Goal: Task Accomplishment & Management: Manage account settings

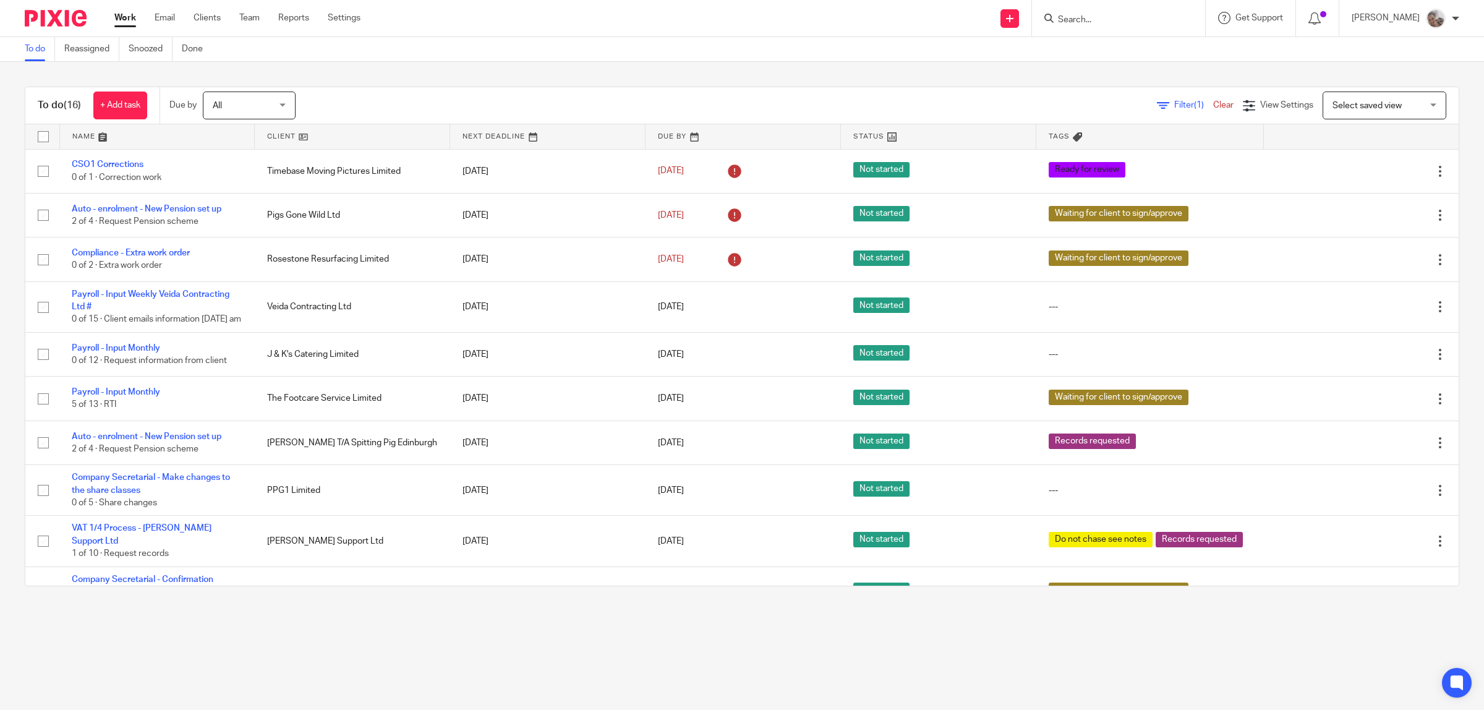
click at [295, 139] on link at bounding box center [352, 136] width 195 height 25
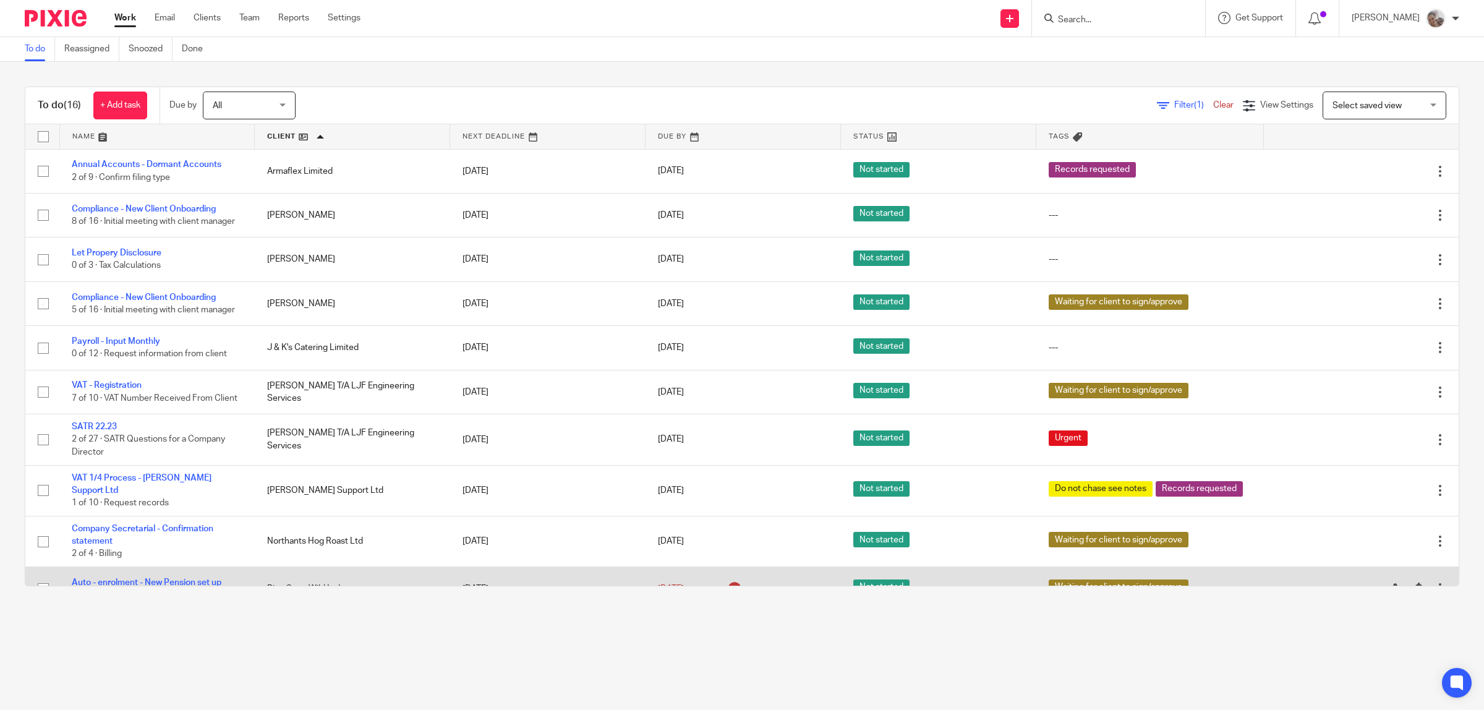
scroll to position [323, 0]
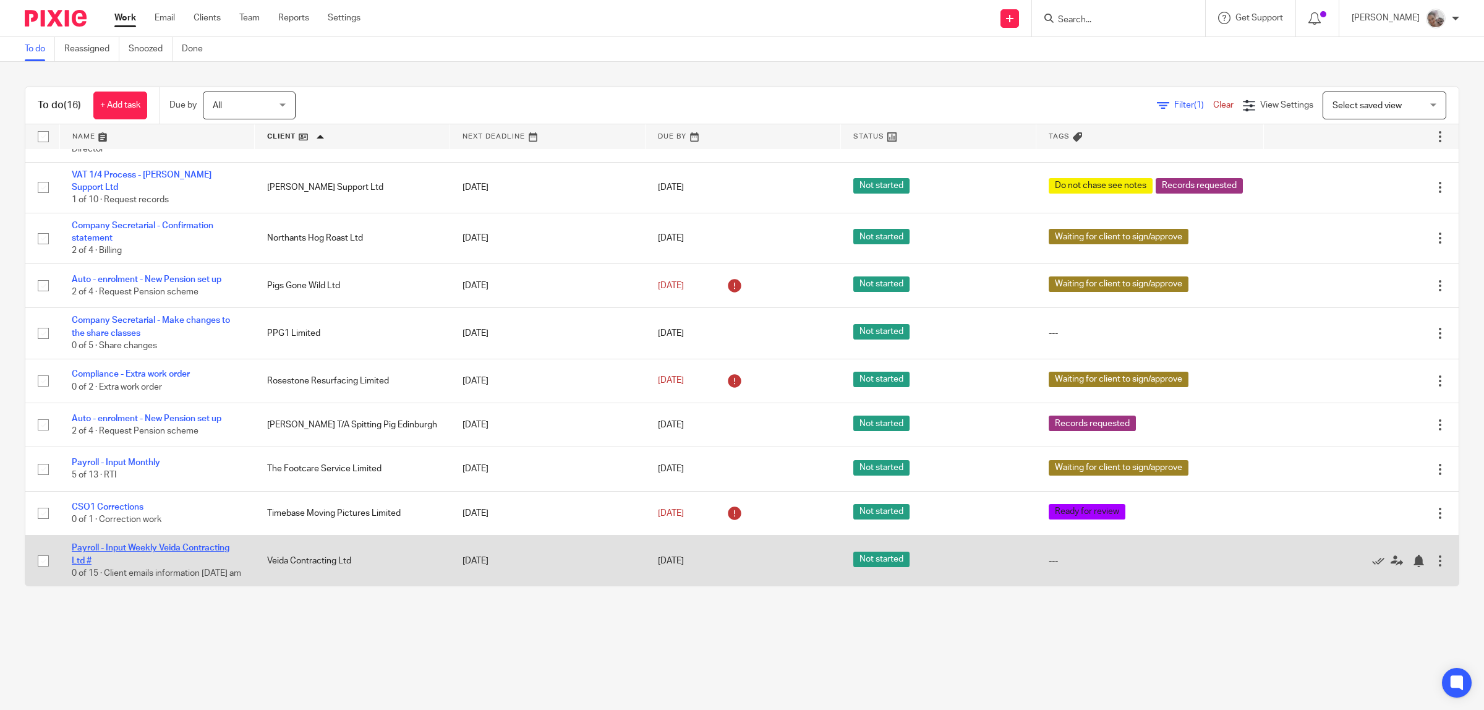
click at [137, 543] on link "Payroll - Input Weekly Veida Contracting Ltd #" at bounding box center [151, 553] width 158 height 21
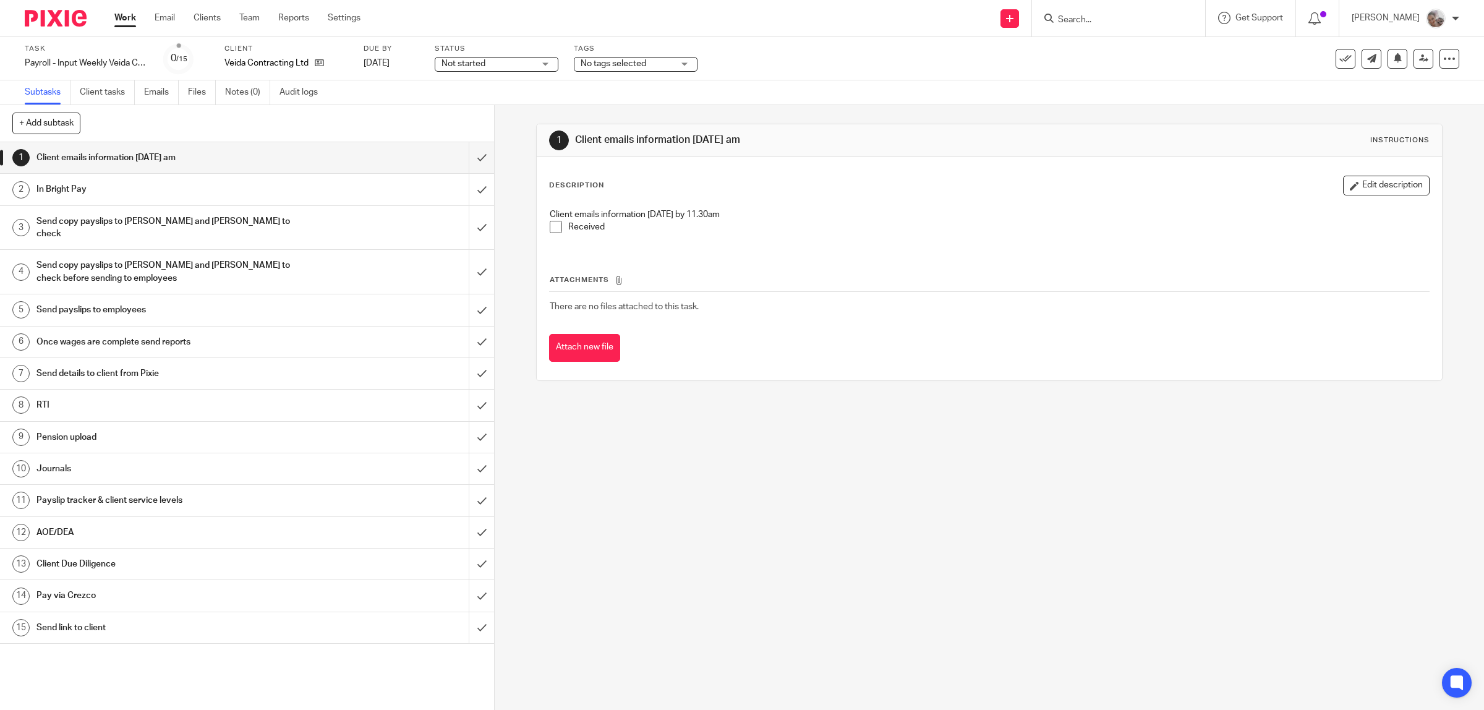
click at [550, 227] on span at bounding box center [556, 227] width 12 height 12
click at [461, 156] on input "submit" at bounding box center [247, 157] width 494 height 31
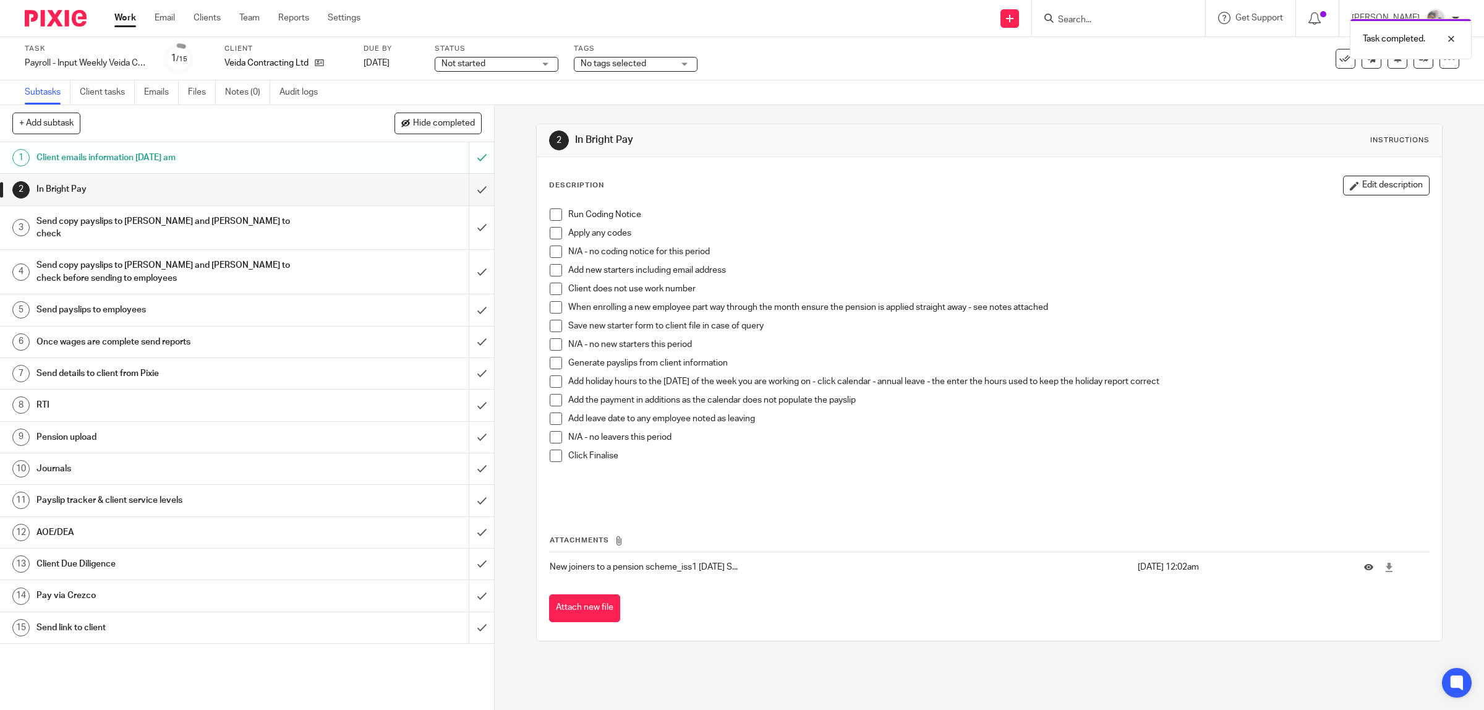
drag, startPoint x: 551, startPoint y: 214, endPoint x: 551, endPoint y: 221, distance: 7.4
click at [551, 215] on span at bounding box center [556, 214] width 12 height 12
click at [550, 248] on span at bounding box center [556, 251] width 12 height 12
click at [552, 269] on span at bounding box center [556, 270] width 12 height 12
click at [555, 325] on span at bounding box center [556, 326] width 12 height 12
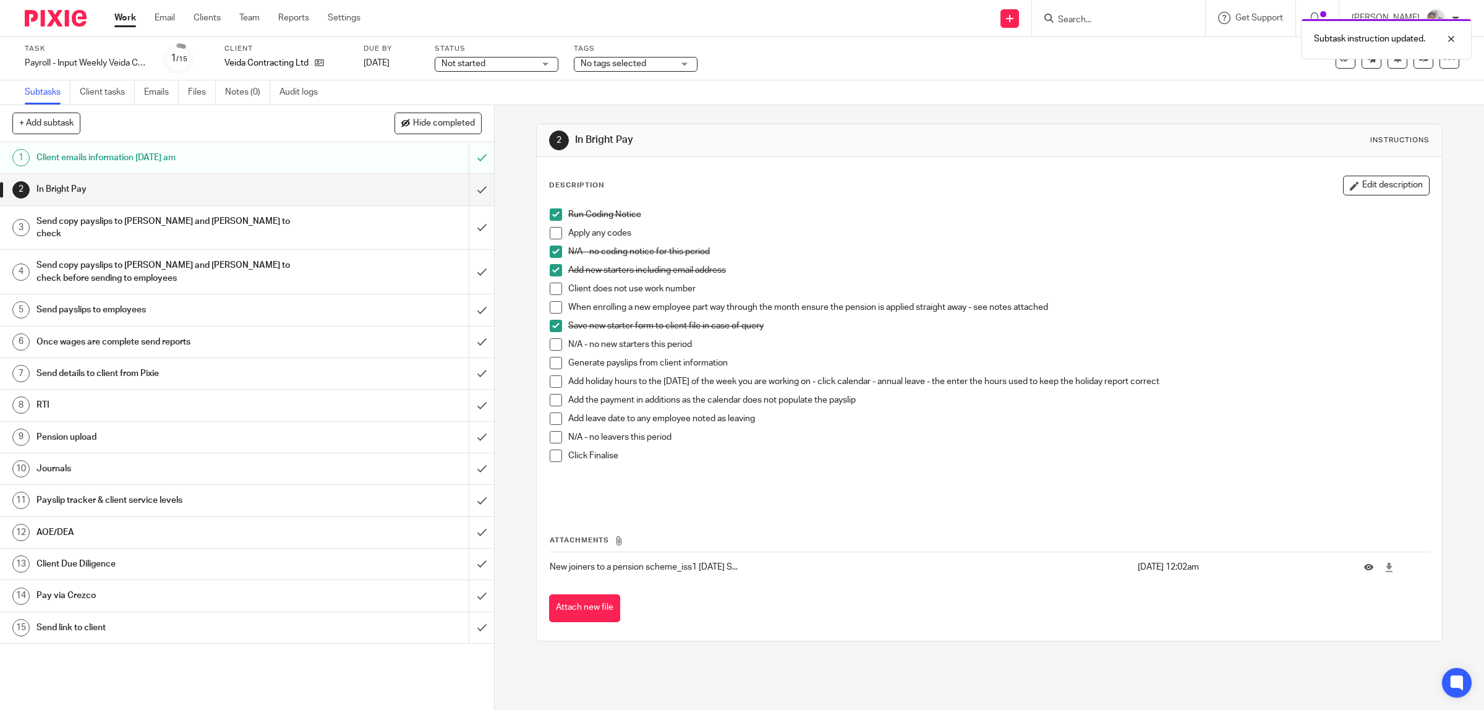
click at [553, 367] on span at bounding box center [556, 363] width 12 height 12
click at [550, 398] on span at bounding box center [556, 400] width 12 height 12
click at [551, 399] on span at bounding box center [556, 400] width 12 height 12
click at [552, 436] on span at bounding box center [556, 437] width 12 height 12
click at [551, 453] on span at bounding box center [556, 455] width 12 height 12
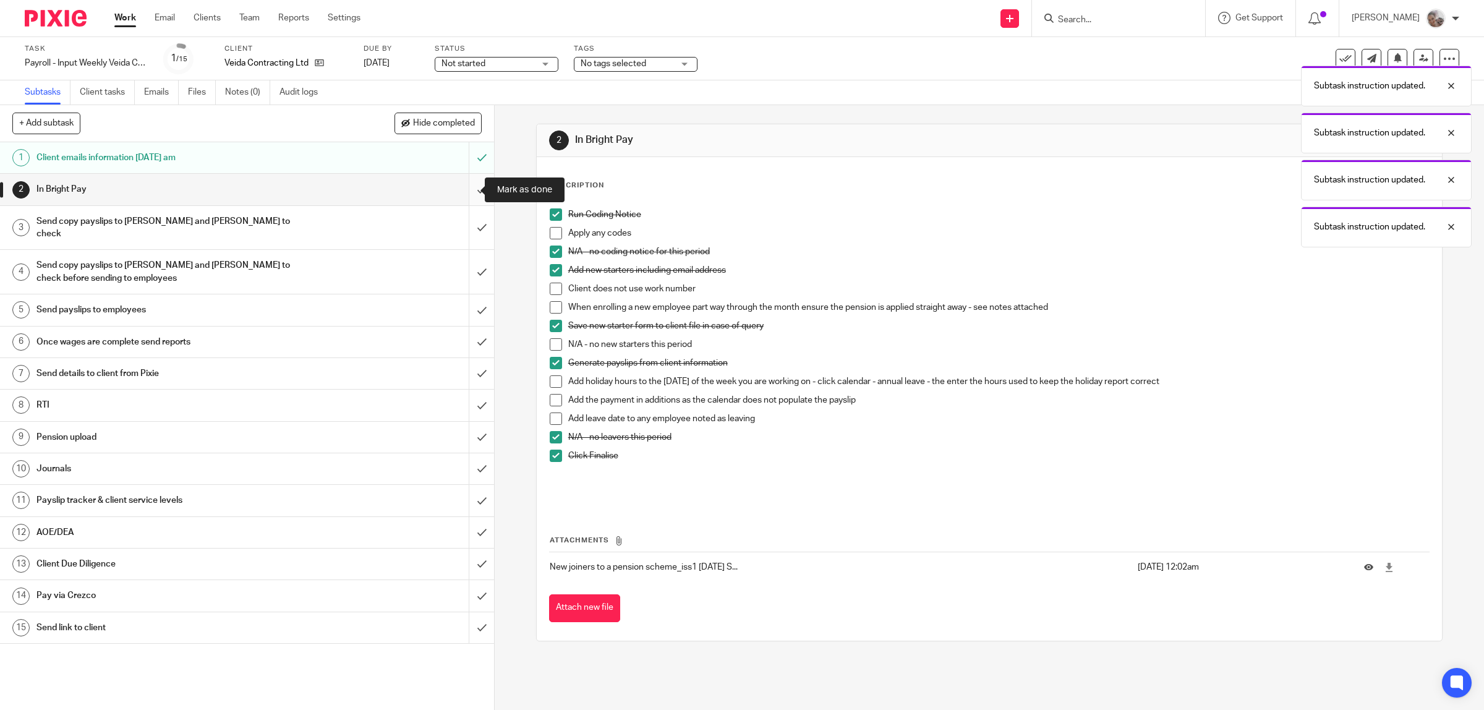
click at [458, 190] on input "submit" at bounding box center [247, 189] width 494 height 31
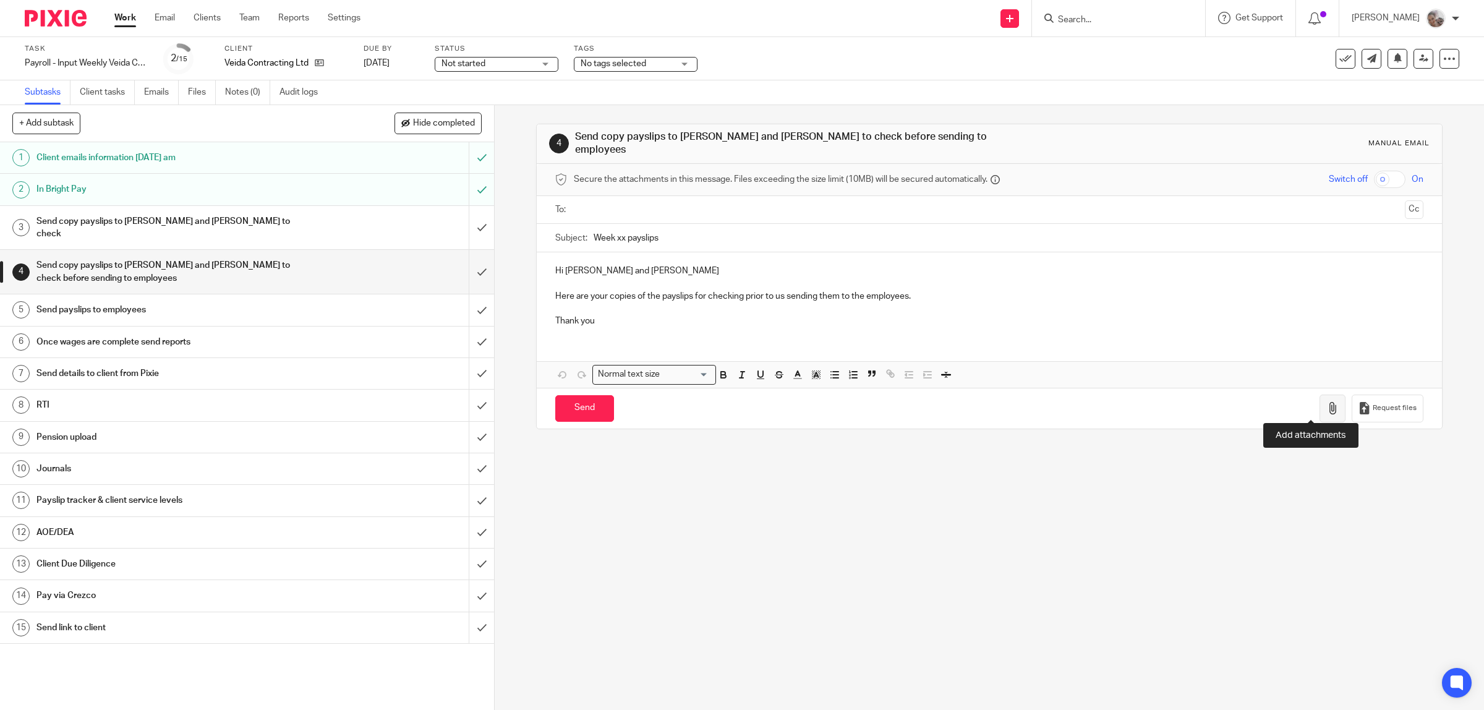
click at [1326, 404] on icon "button" at bounding box center [1332, 408] width 12 height 12
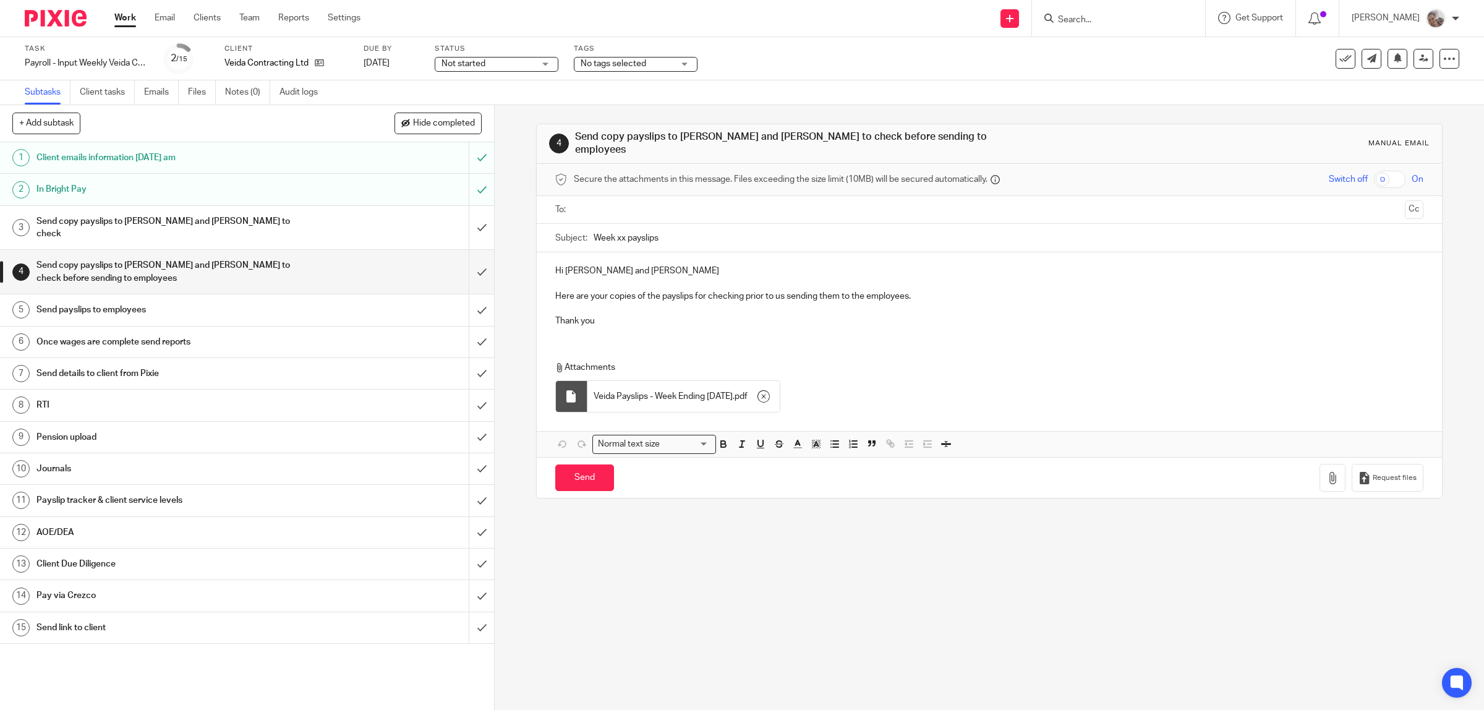
click at [1374, 176] on input "checkbox" at bounding box center [1390, 179] width 32 height 17
checkbox input "true"
click at [619, 233] on input "Week xx payslips" at bounding box center [1009, 238] width 830 height 28
type input "Week 24 payslips"
click at [600, 203] on input "text" at bounding box center [989, 210] width 822 height 14
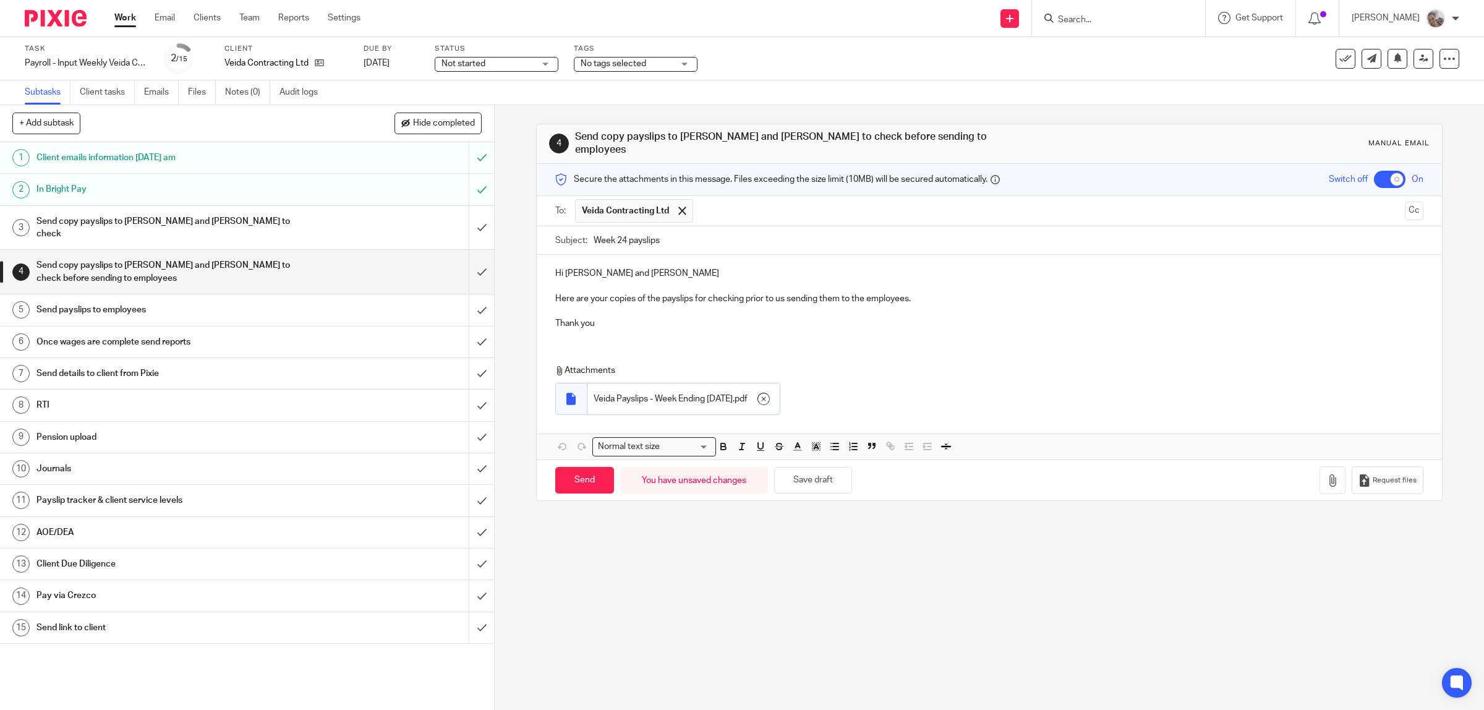
click at [719, 200] on input "text" at bounding box center [1049, 211] width 700 height 24
click at [590, 481] on input "Send" at bounding box center [584, 480] width 59 height 27
checkbox input "false"
type input "Sent"
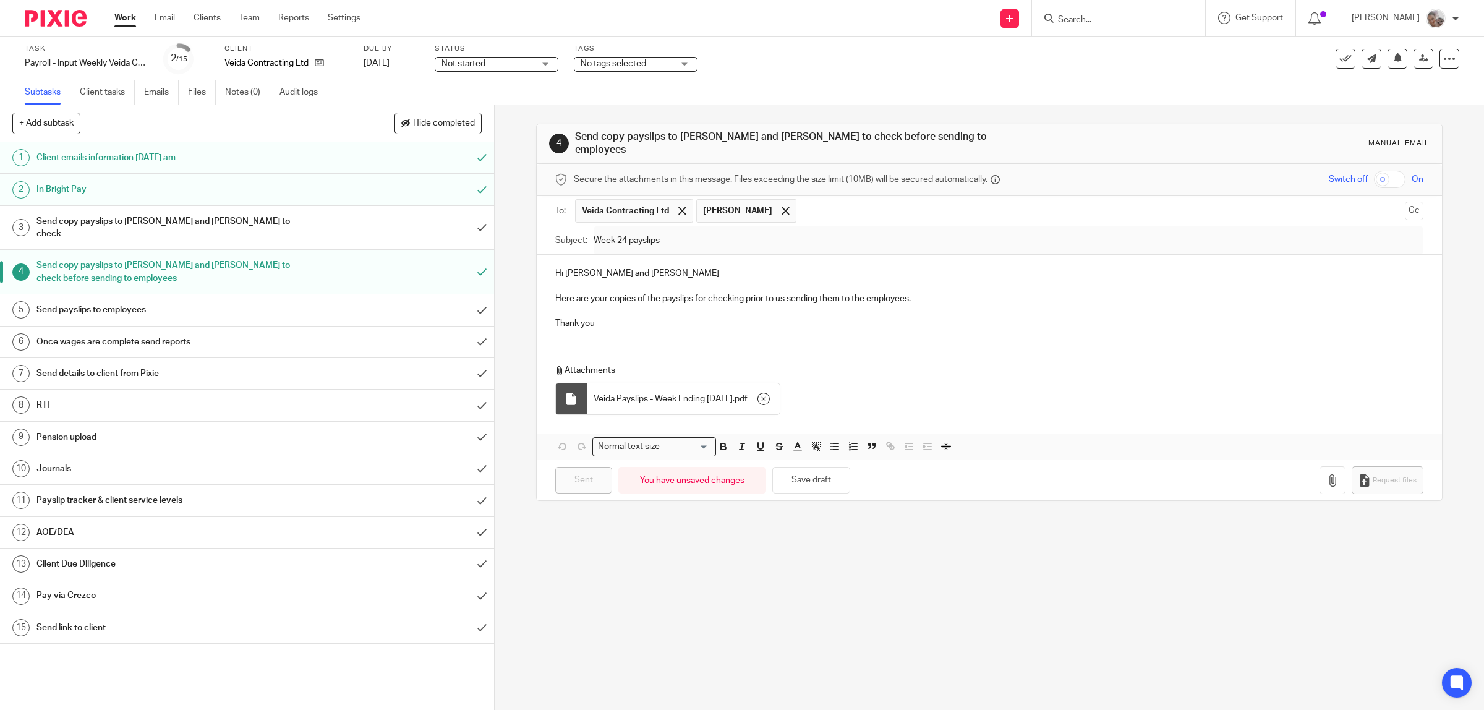
click at [121, 17] on link "Work" at bounding box center [125, 18] width 22 height 12
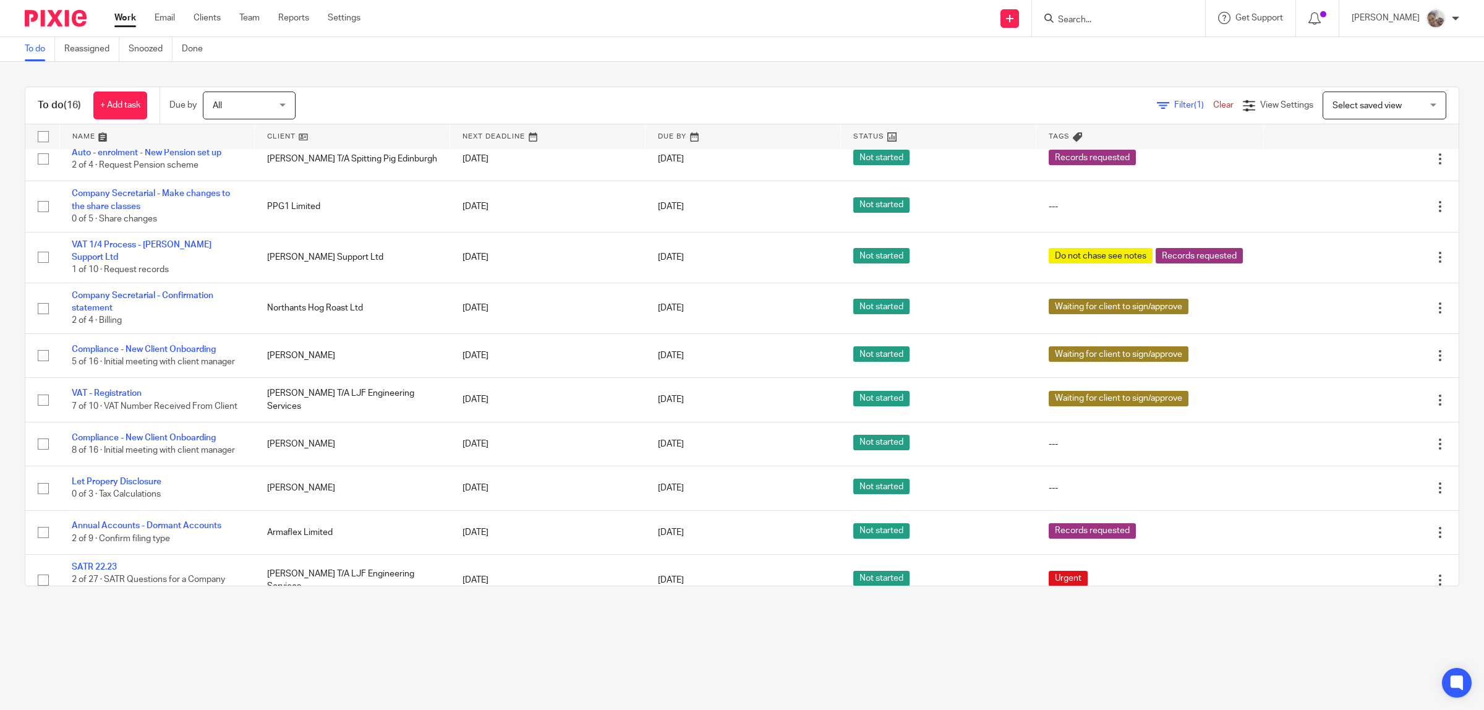
scroll to position [323, 0]
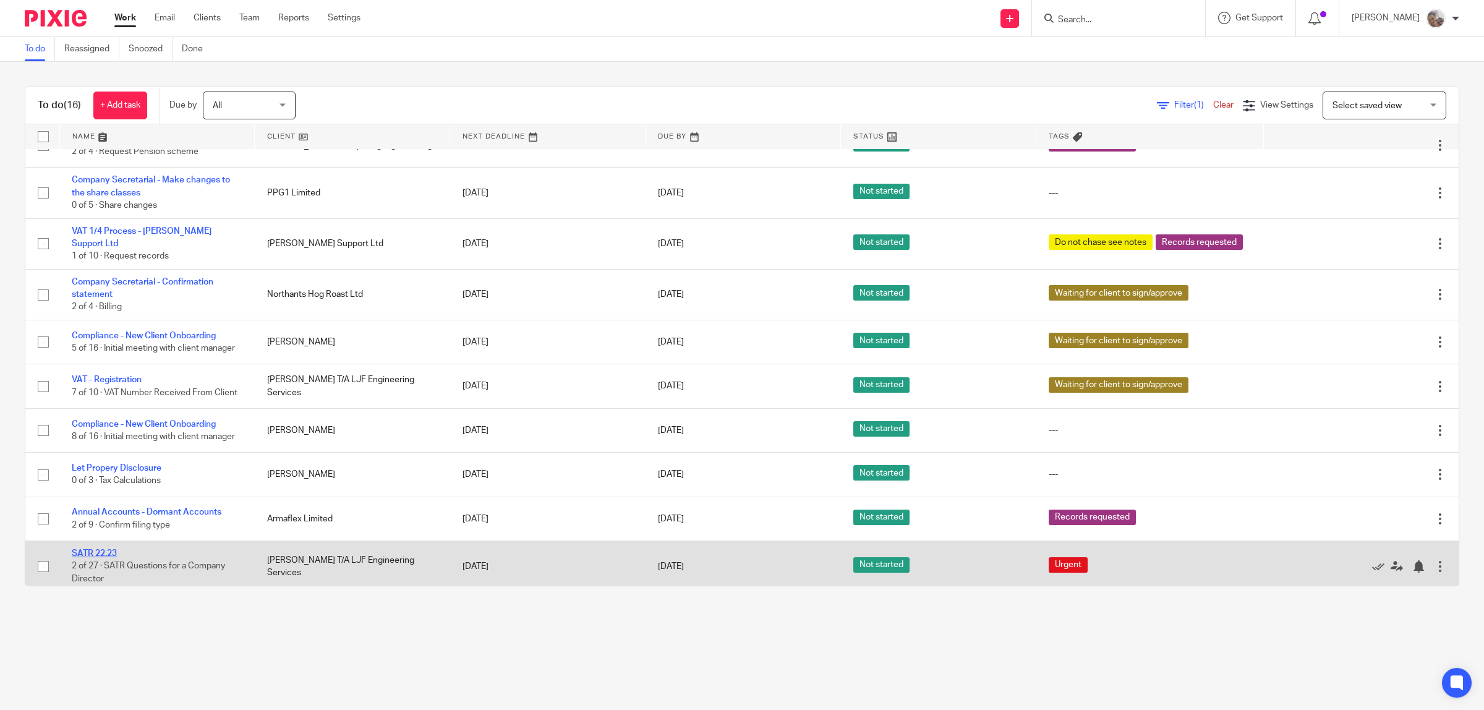
click at [108, 549] on link "SATR 22.23" at bounding box center [94, 553] width 45 height 9
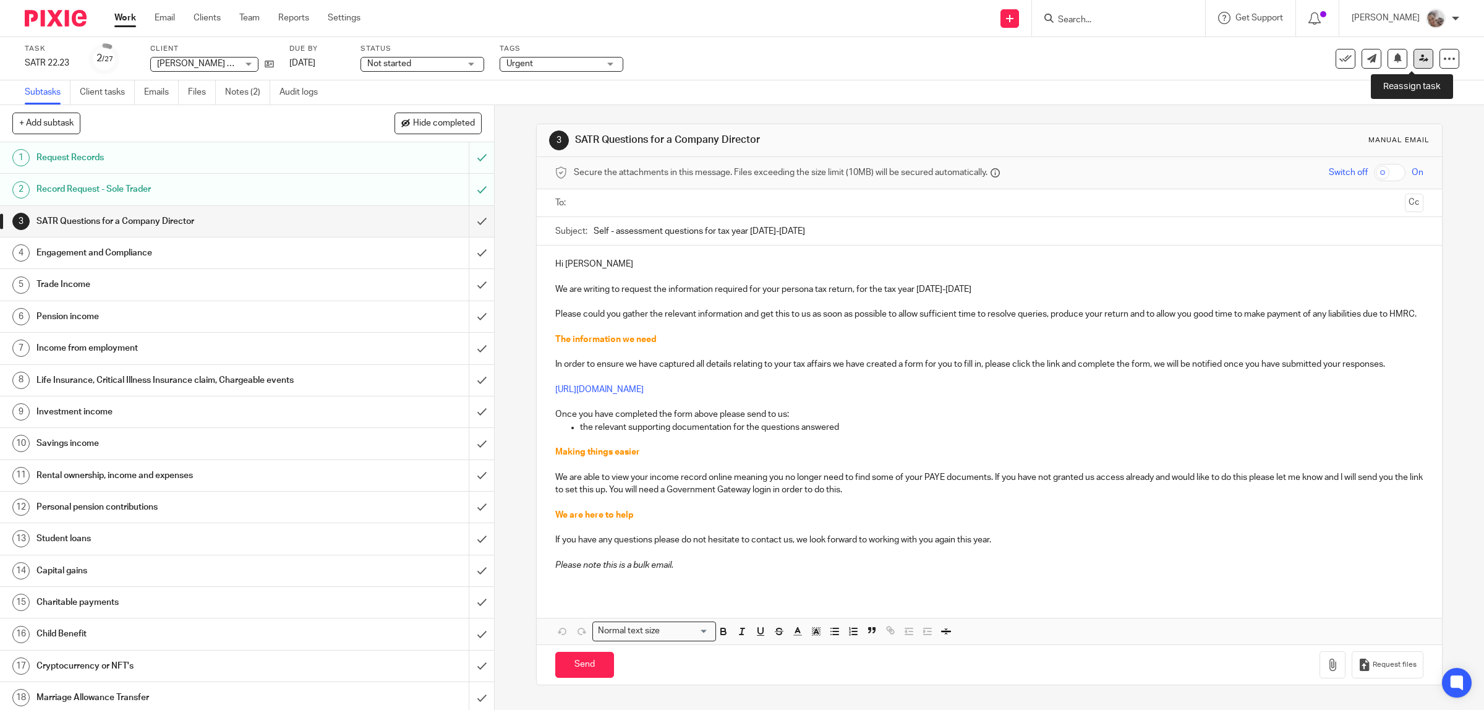
click at [1419, 56] on icon at bounding box center [1423, 58] width 9 height 9
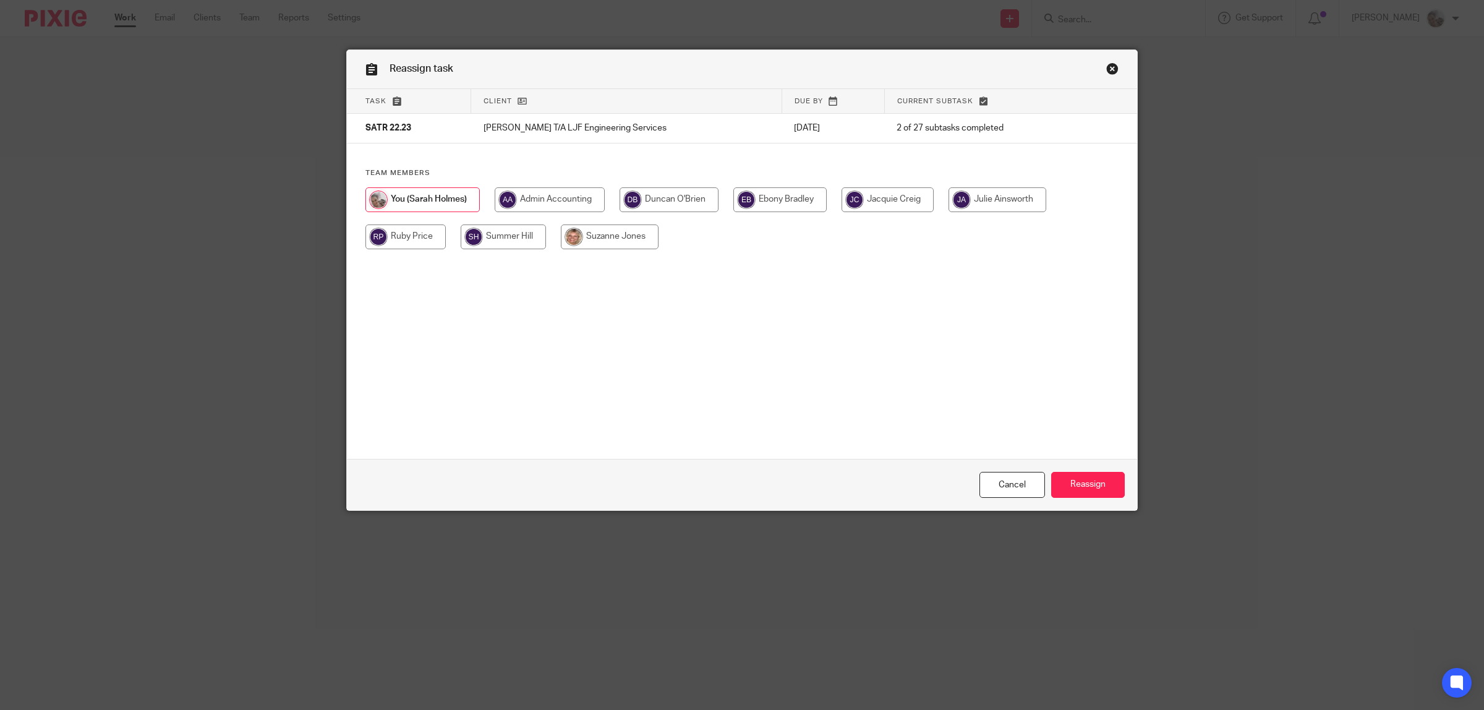
click at [765, 200] on input "radio" at bounding box center [779, 199] width 93 height 25
radio input "true"
click at [1088, 481] on input "Reassign" at bounding box center [1088, 485] width 74 height 27
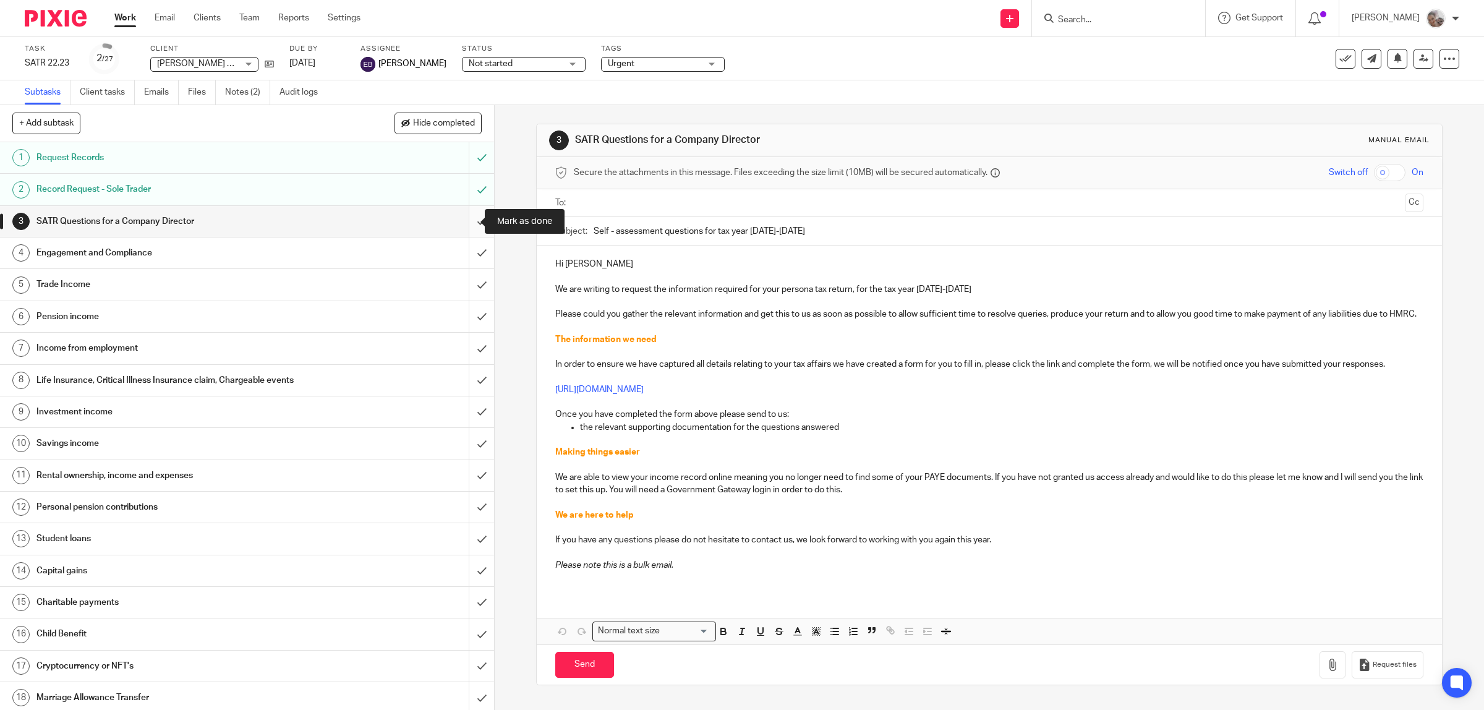
click at [462, 218] on input "submit" at bounding box center [247, 221] width 494 height 31
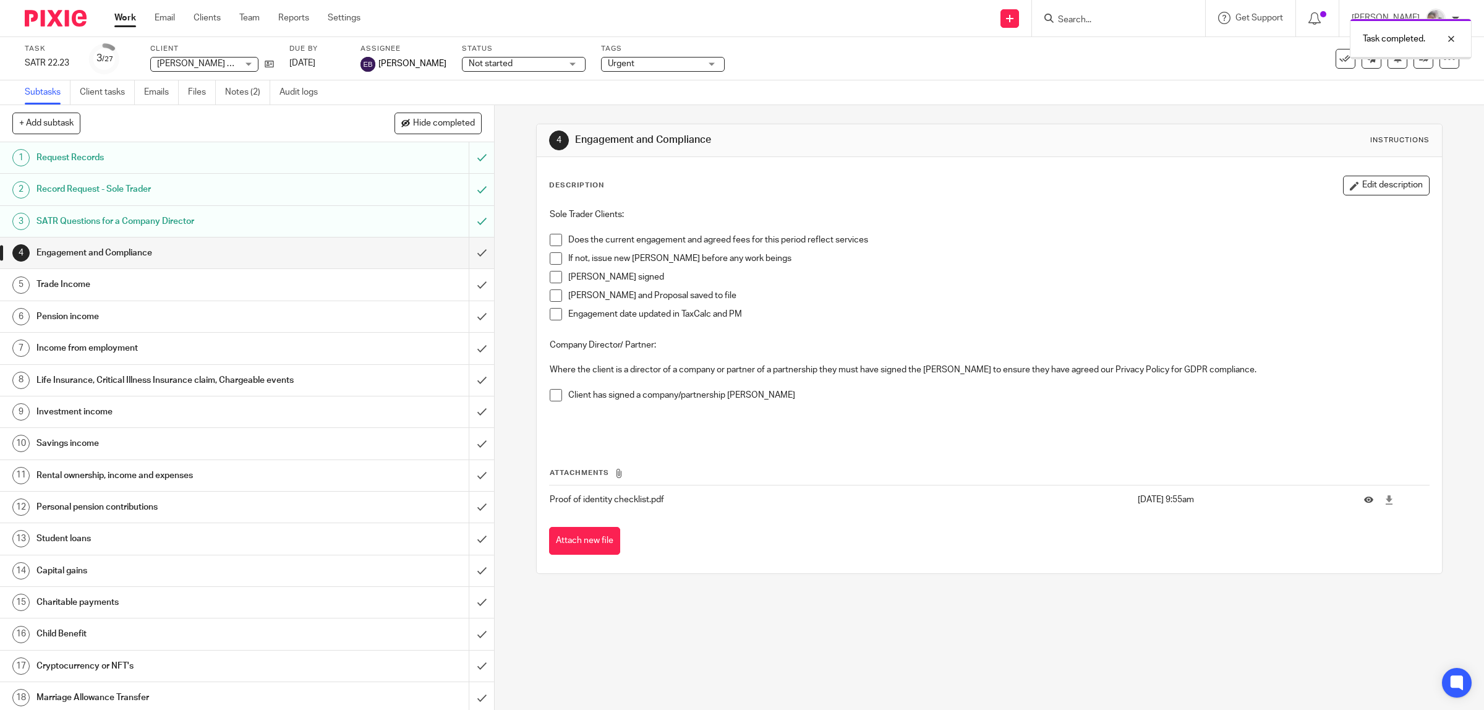
click at [165, 253] on h1 "Engagement and Compliance" at bounding box center [176, 253] width 280 height 19
click at [553, 239] on span at bounding box center [556, 240] width 12 height 12
click at [459, 249] on input "submit" at bounding box center [247, 252] width 494 height 31
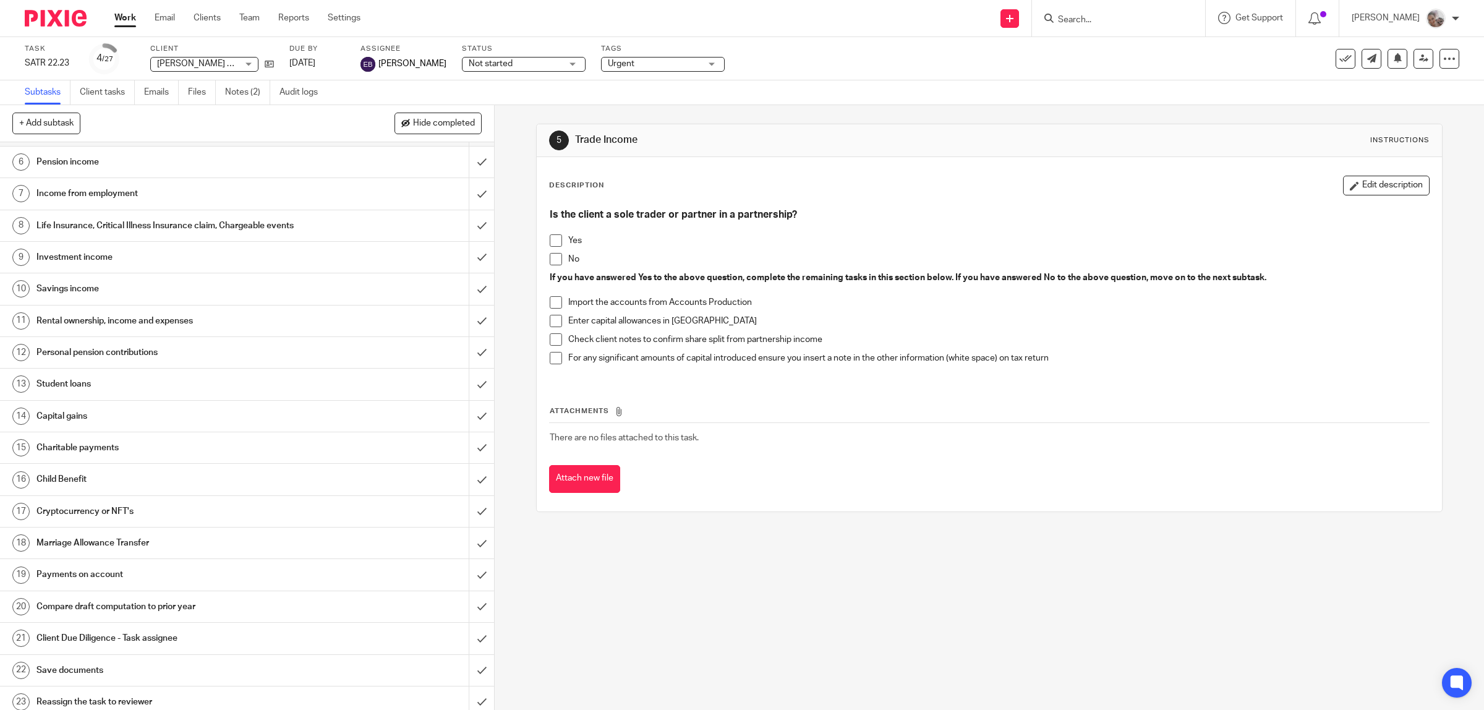
scroll to position [294, 0]
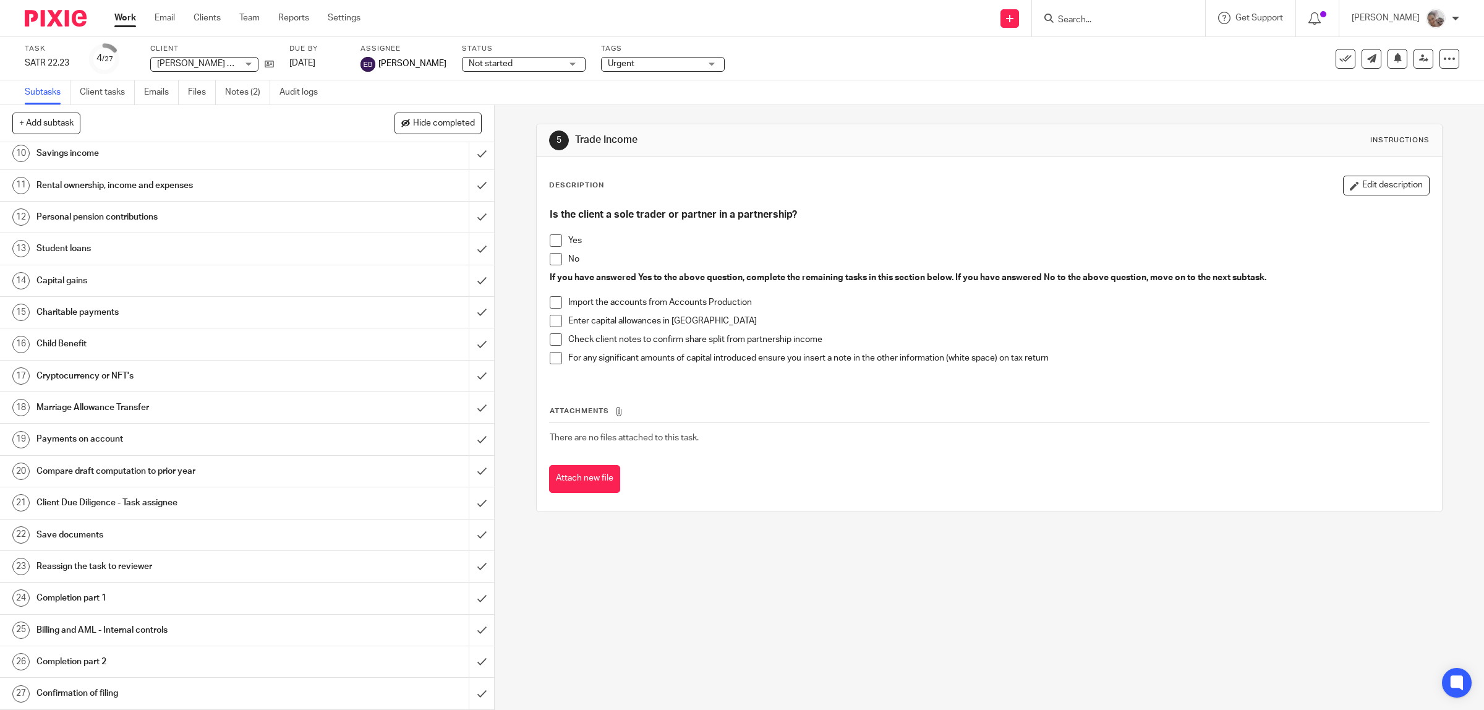
click at [85, 344] on h1 "Child Benefit" at bounding box center [176, 343] width 280 height 19
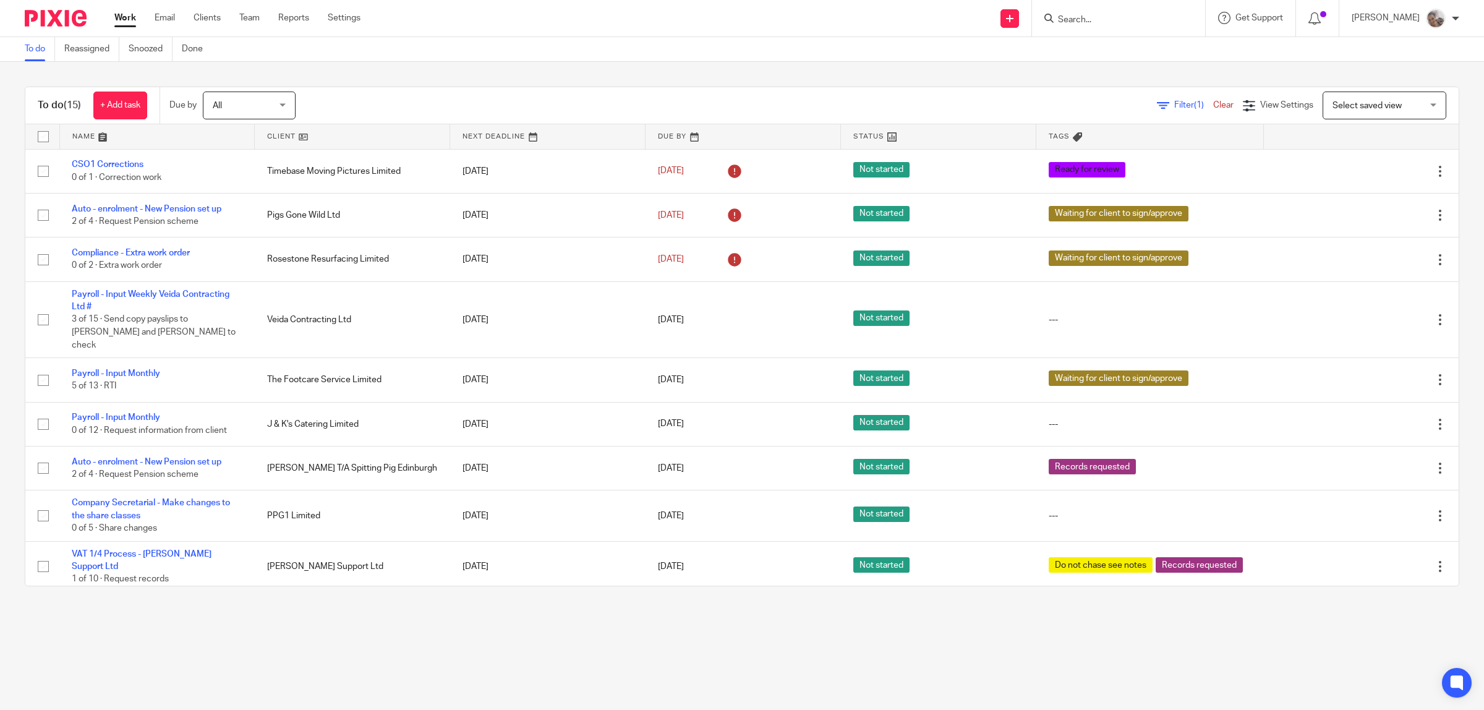
click at [1092, 11] on form at bounding box center [1123, 18] width 132 height 15
click at [1092, 17] on input "Search" at bounding box center [1112, 20] width 111 height 11
type input "luke"
click button "submit" at bounding box center [0, 0] width 0 height 0
click at [1093, 53] on link at bounding box center [1197, 58] width 286 height 38
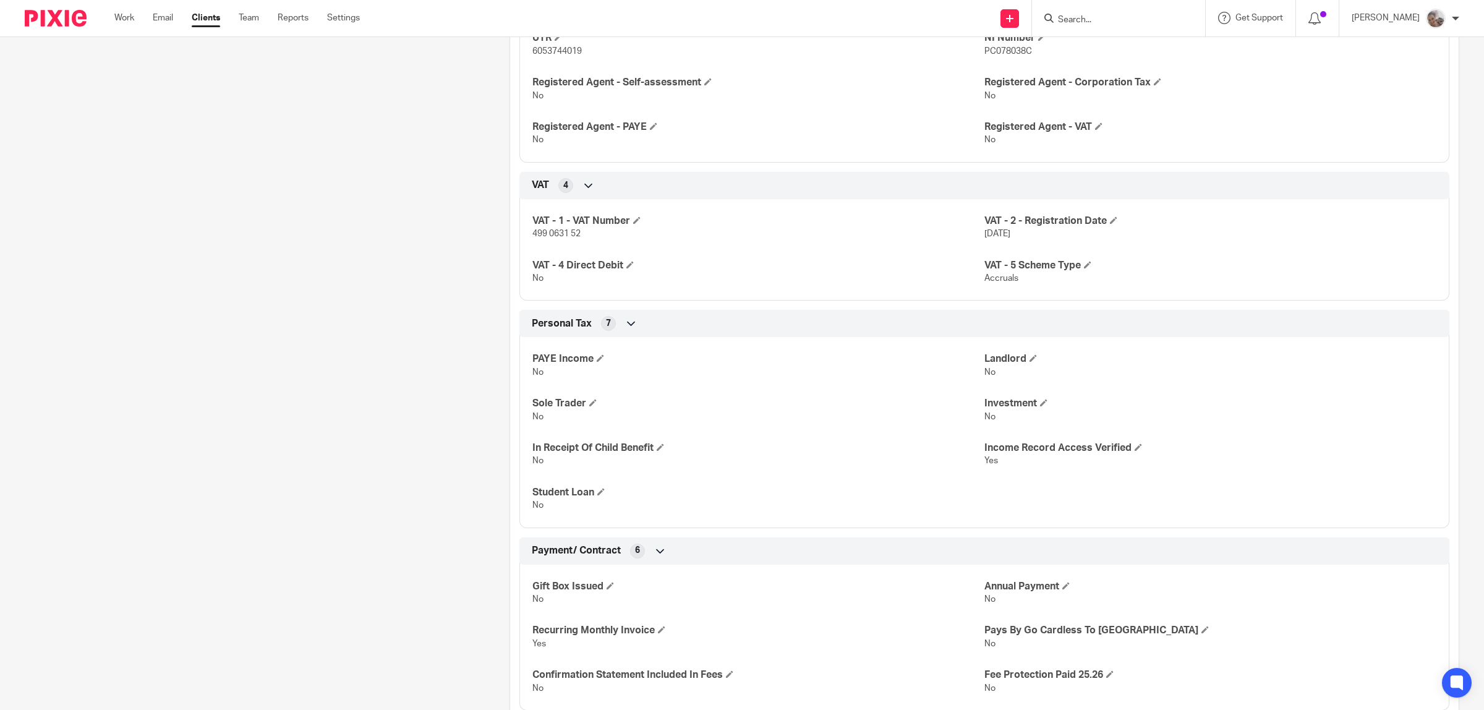
scroll to position [846, 0]
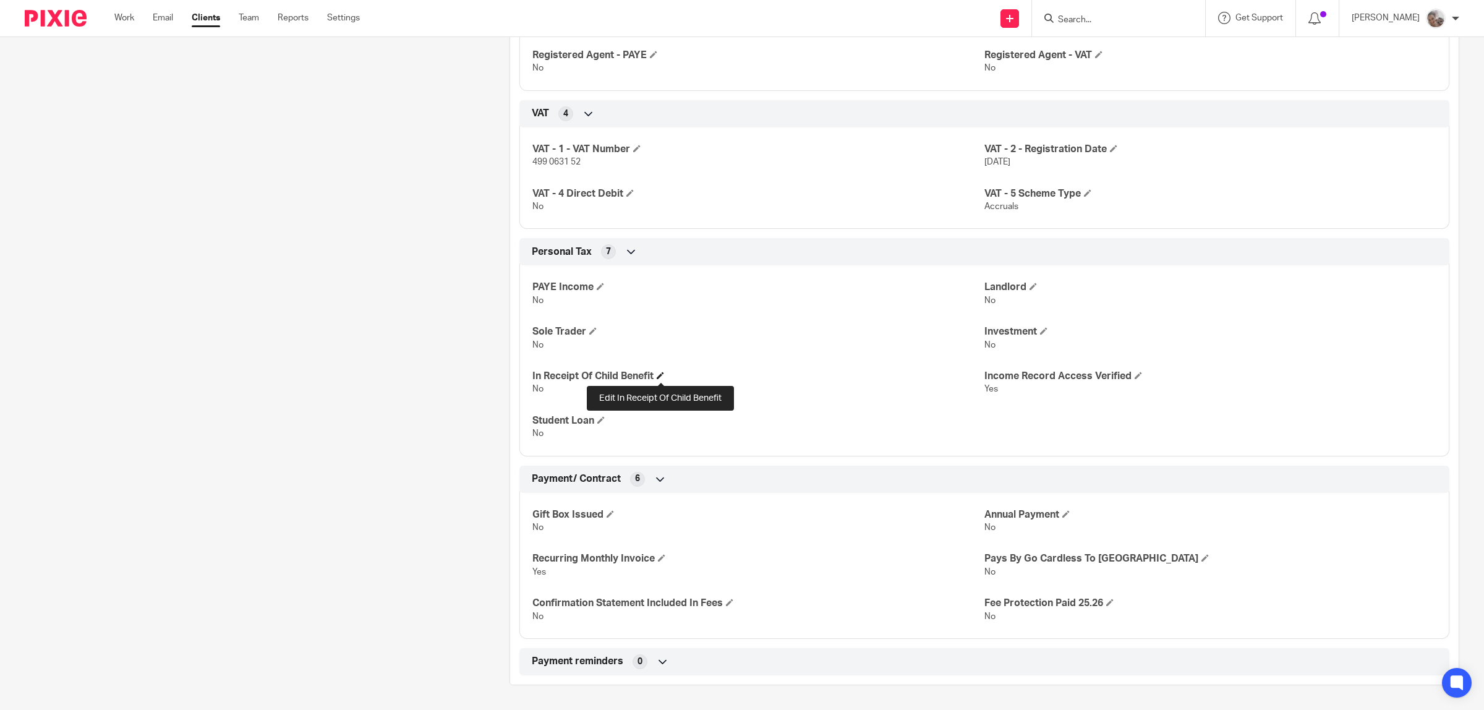
click at [662, 372] on span at bounding box center [660, 375] width 7 height 7
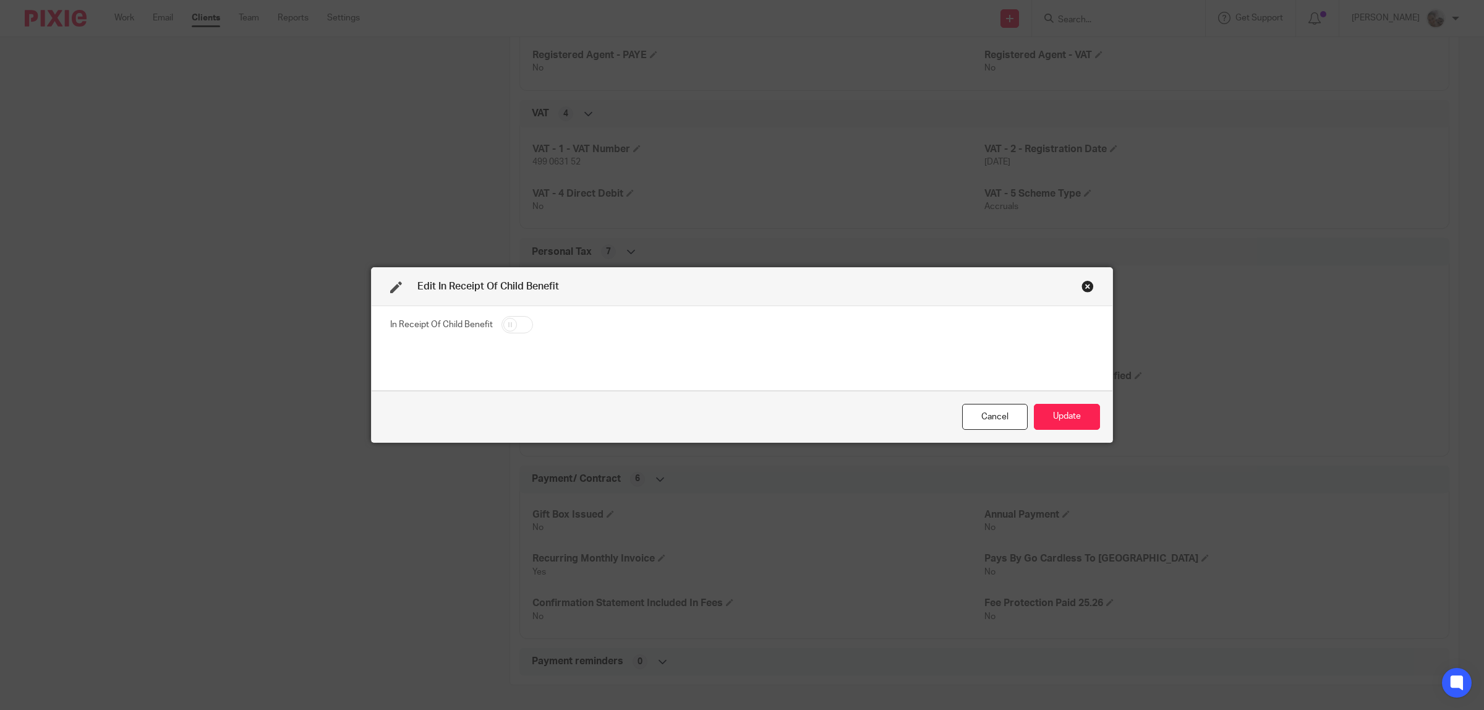
click at [508, 326] on input "checkbox" at bounding box center [517, 324] width 32 height 17
checkbox input "true"
click at [1056, 422] on button "Update" at bounding box center [1067, 417] width 66 height 27
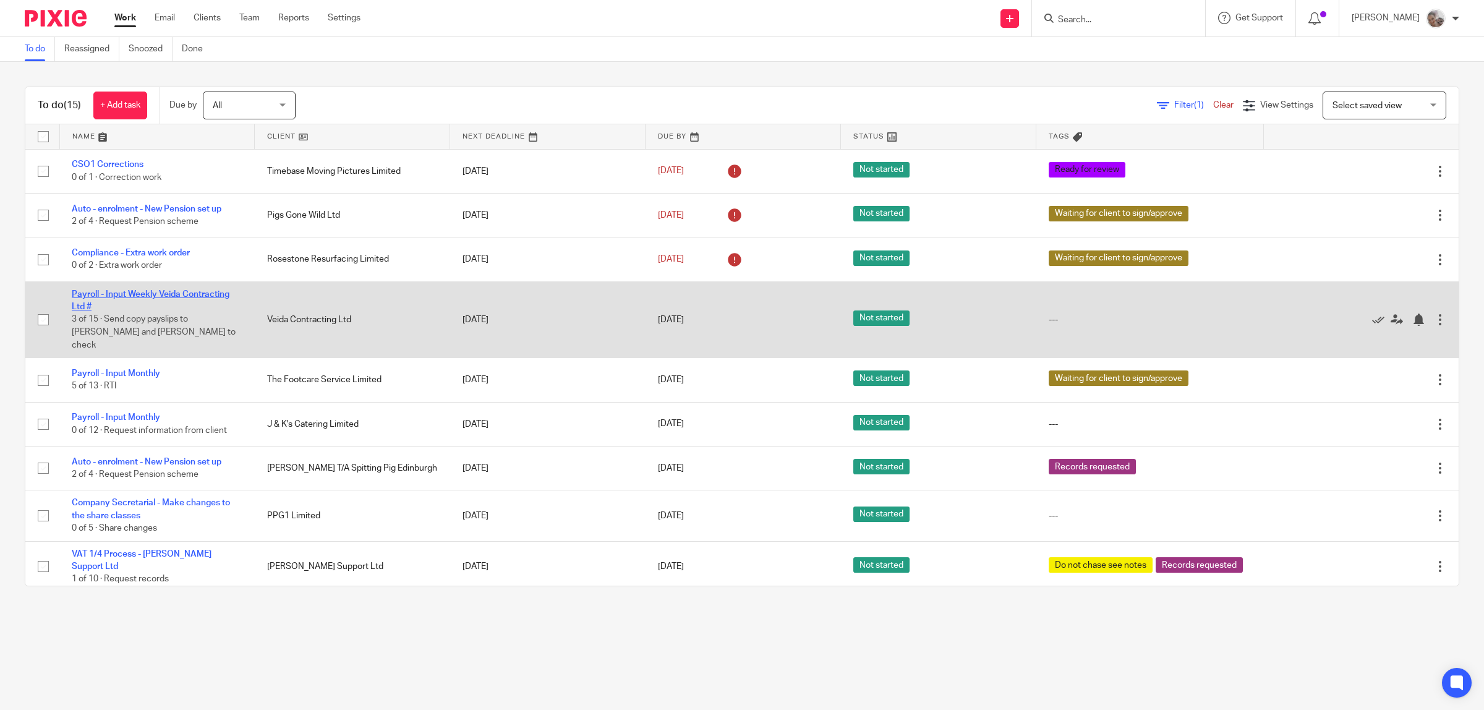
click at [161, 292] on link "Payroll - Input Weekly Veida Contracting Ltd #" at bounding box center [151, 300] width 158 height 21
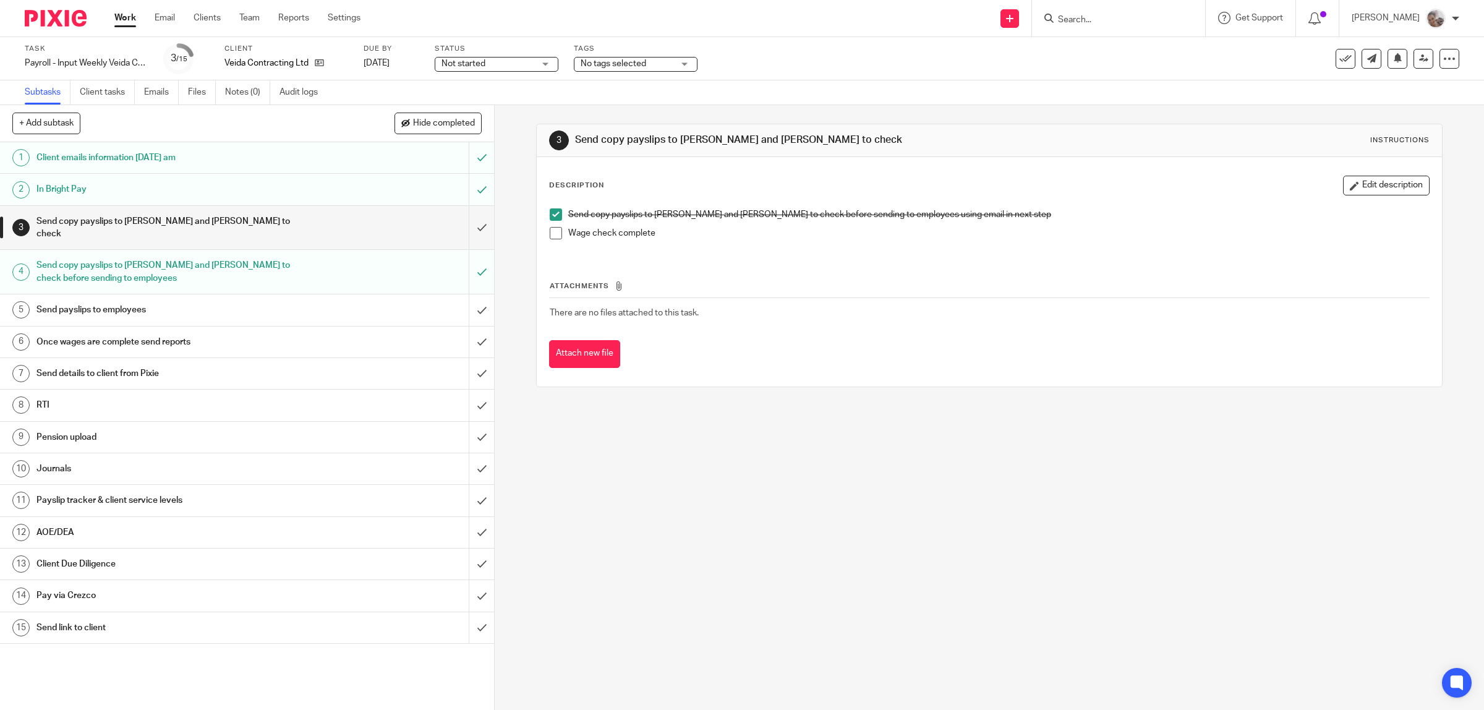
click at [550, 232] on span at bounding box center [556, 233] width 12 height 12
click at [456, 219] on input "submit" at bounding box center [247, 228] width 494 height 44
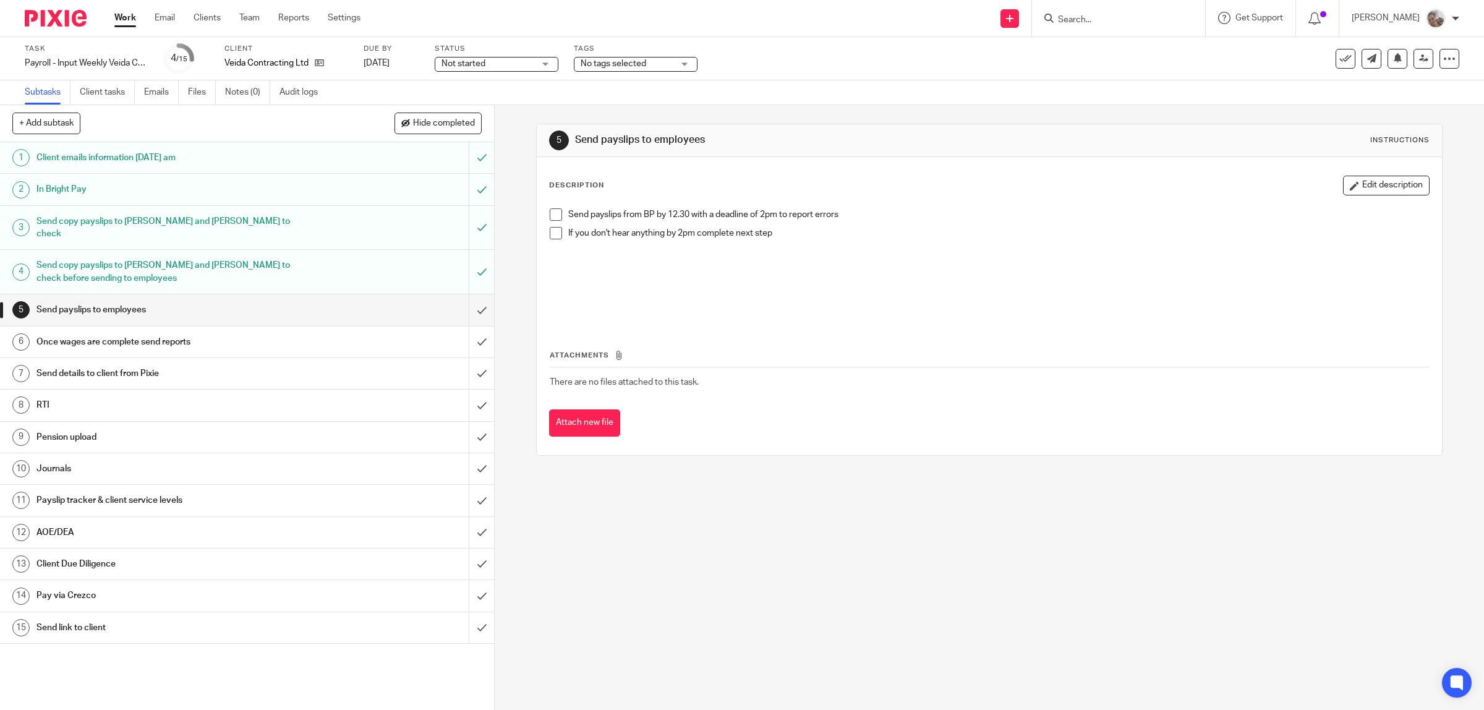
click at [550, 216] on span at bounding box center [556, 214] width 12 height 12
click at [102, 492] on h1 "Payslip tracker & client service levels" at bounding box center [176, 500] width 280 height 19
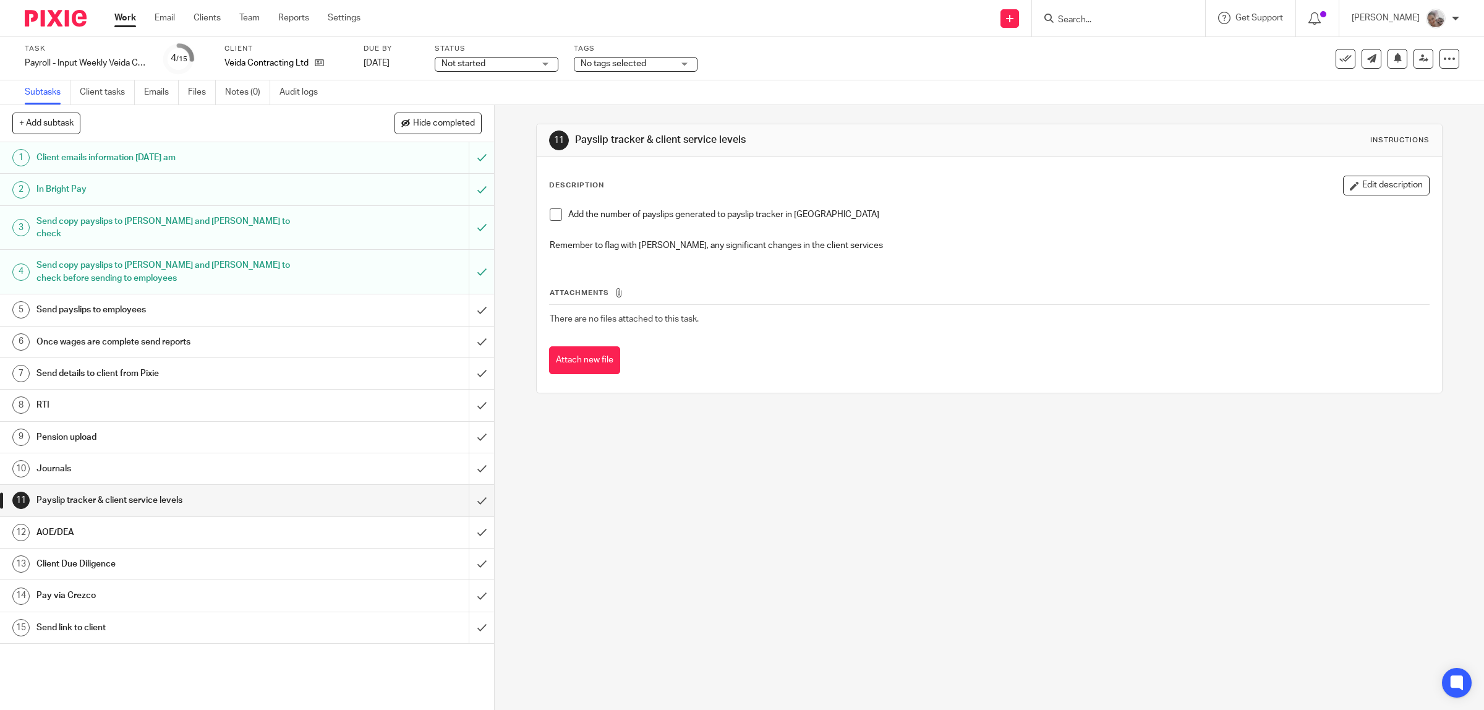
click at [556, 215] on span at bounding box center [556, 214] width 12 height 12
click at [458, 490] on input "submit" at bounding box center [247, 500] width 494 height 31
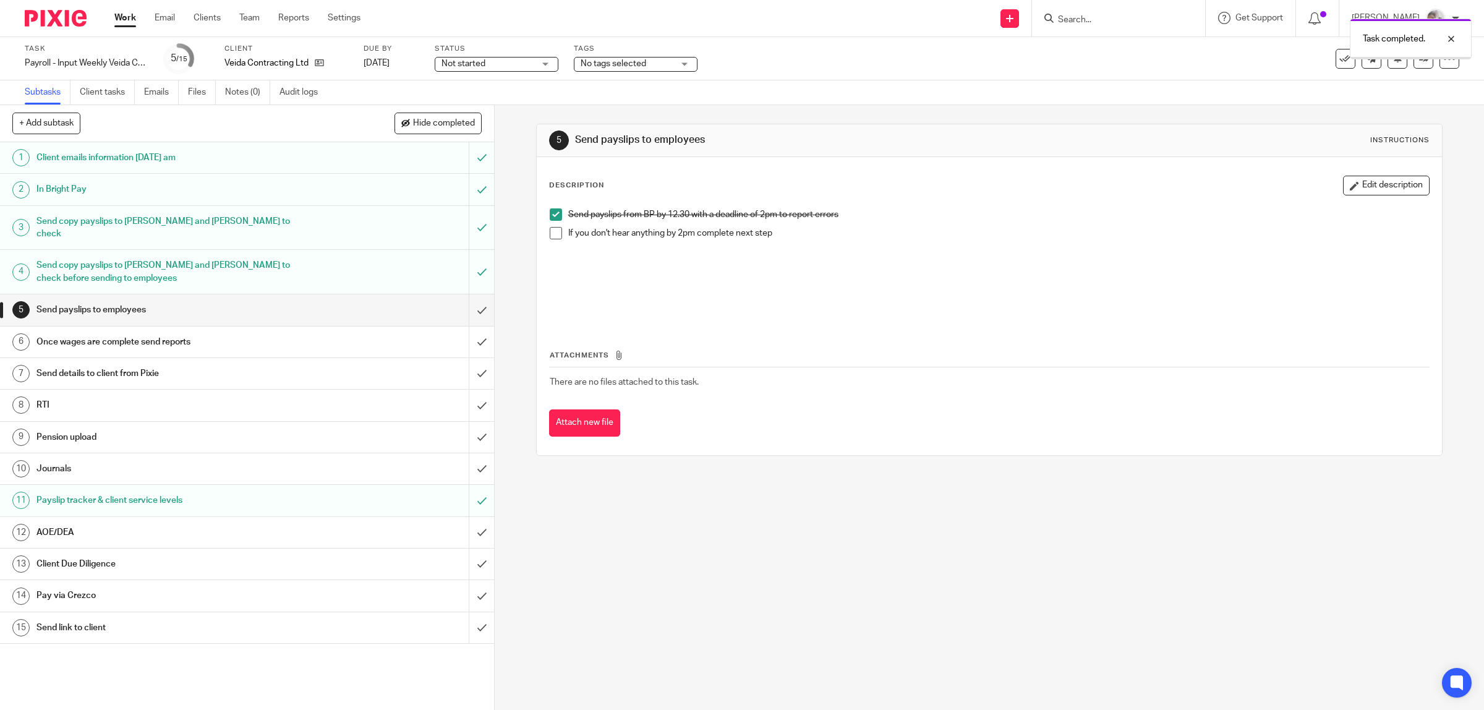
click at [171, 555] on h1 "Client Due Diligence" at bounding box center [176, 564] width 280 height 19
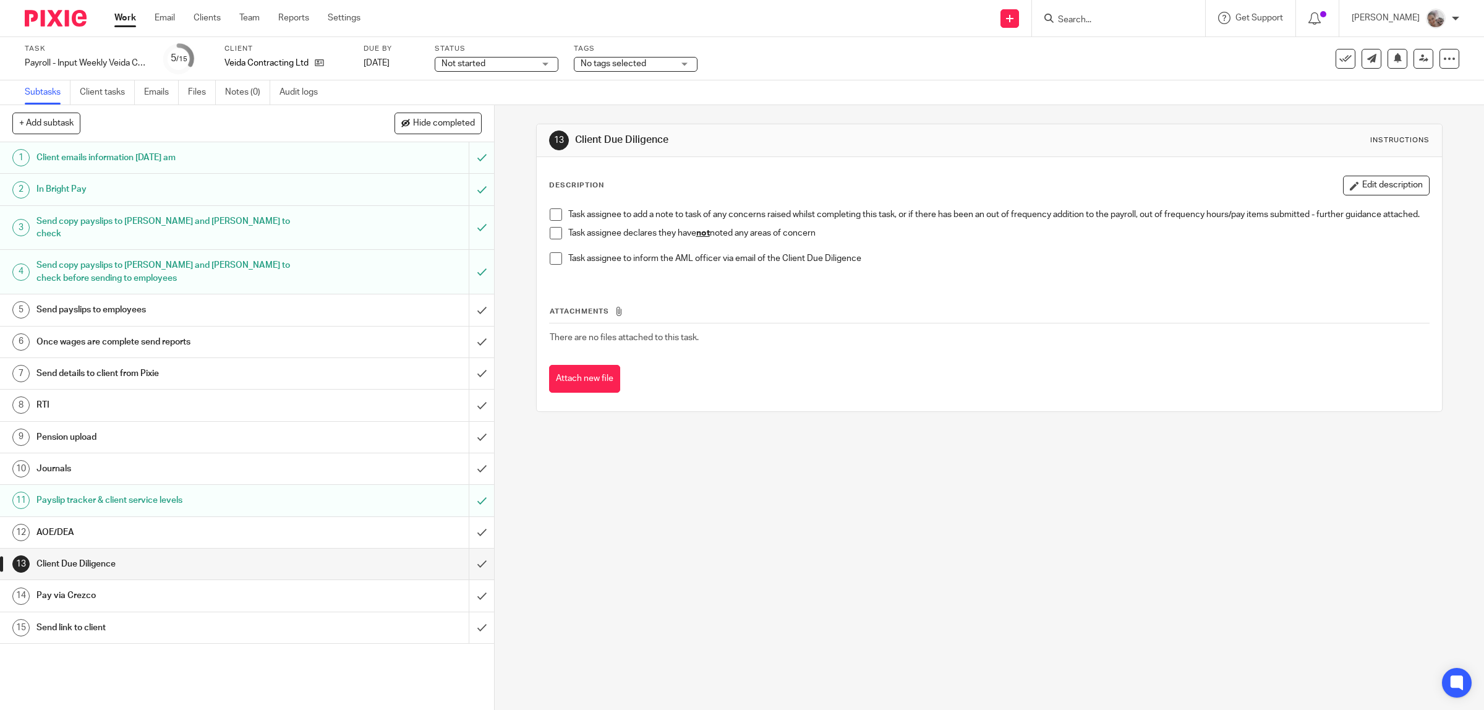
click at [553, 238] on span at bounding box center [556, 233] width 12 height 12
click at [462, 555] on input "submit" at bounding box center [247, 563] width 494 height 31
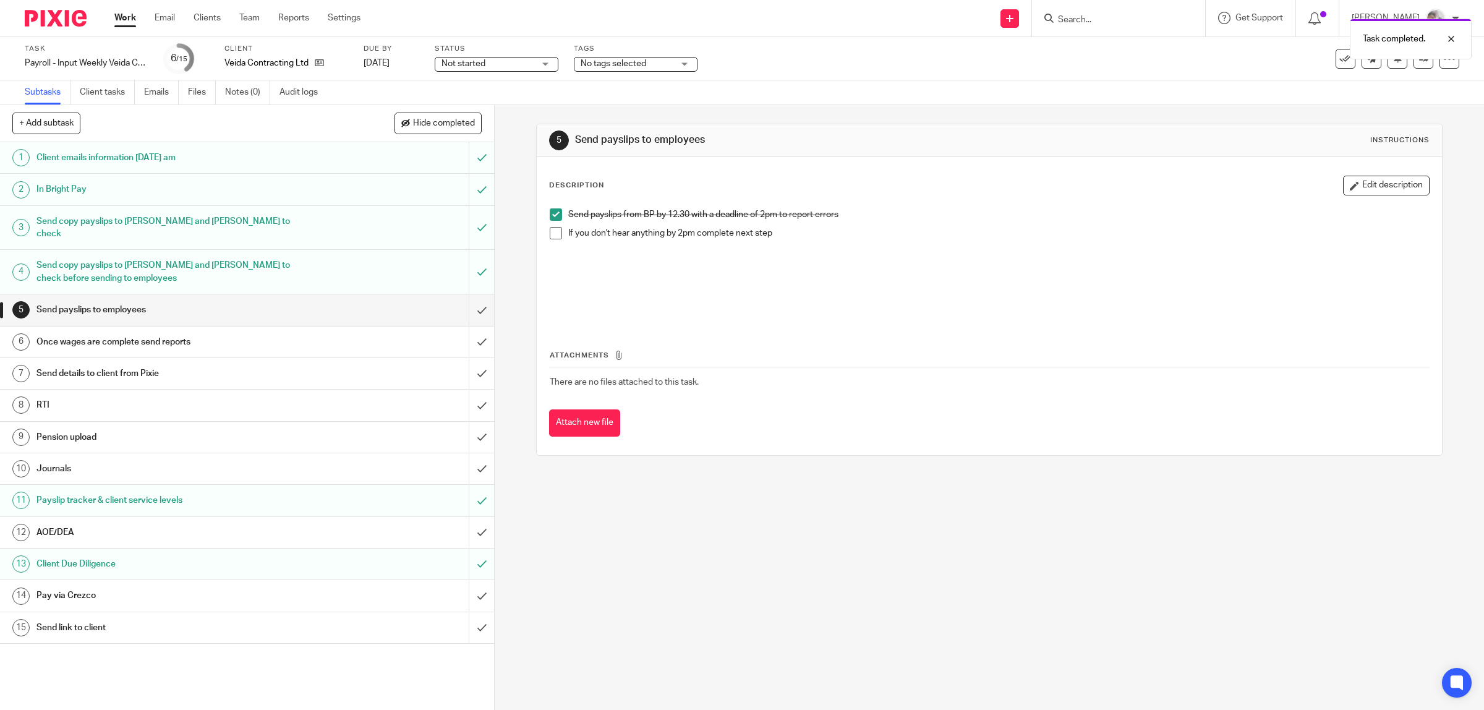
click at [79, 523] on h1 "AOE/DEA" at bounding box center [176, 532] width 280 height 19
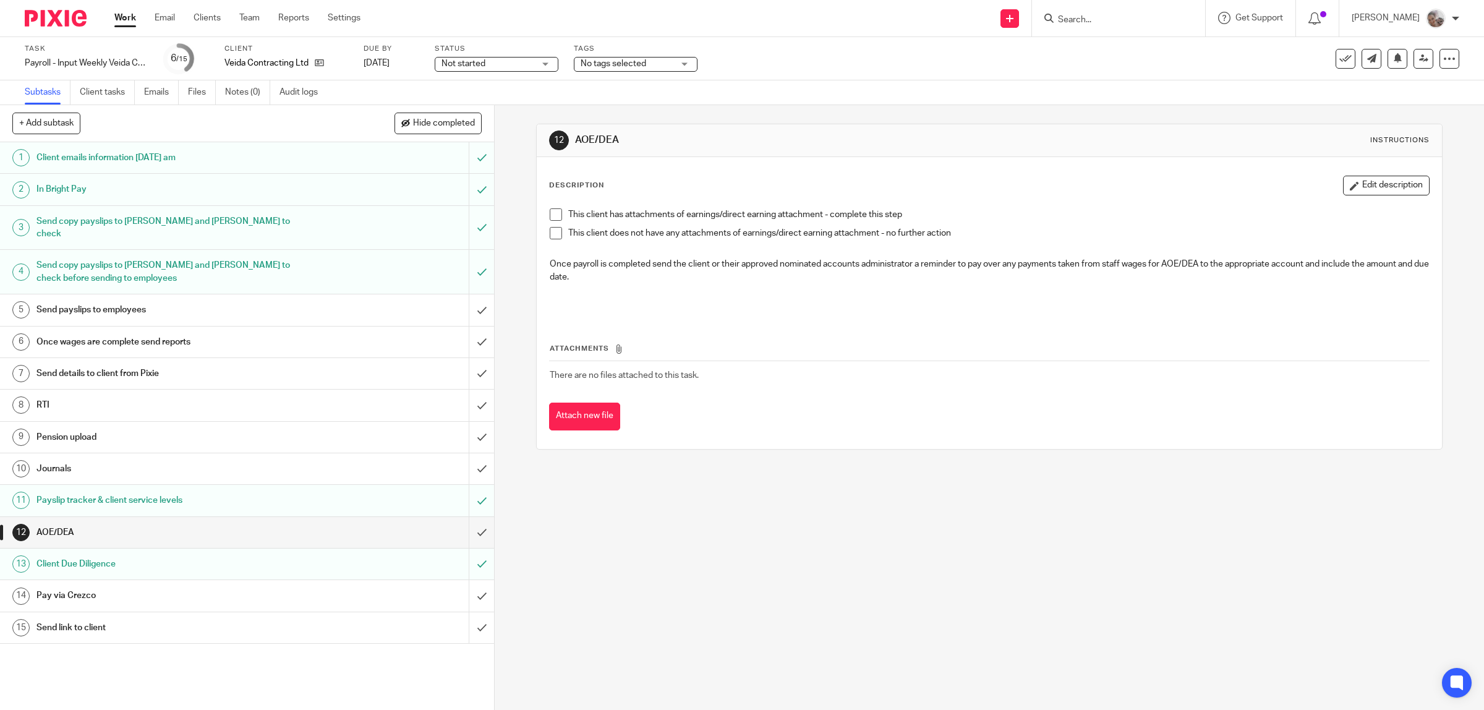
click at [558, 232] on li "This client does not have any attachments of earnings/direct earning attachment…" at bounding box center [990, 236] width 880 height 19
click at [554, 237] on span at bounding box center [556, 233] width 12 height 12
click at [470, 520] on input "submit" at bounding box center [247, 532] width 494 height 31
